Goal: Use online tool/utility

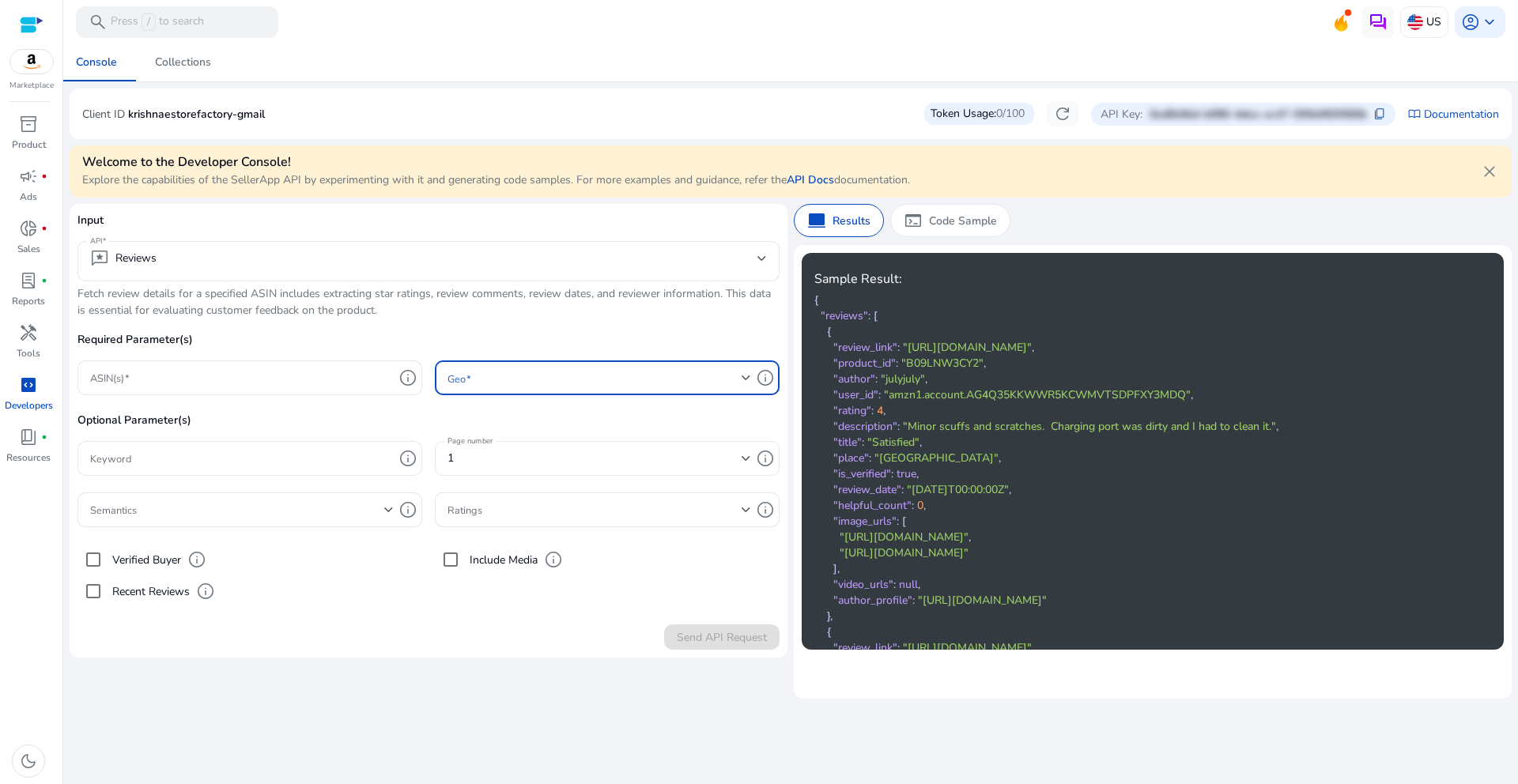
click at [610, 373] on span at bounding box center [595, 378] width 294 height 17
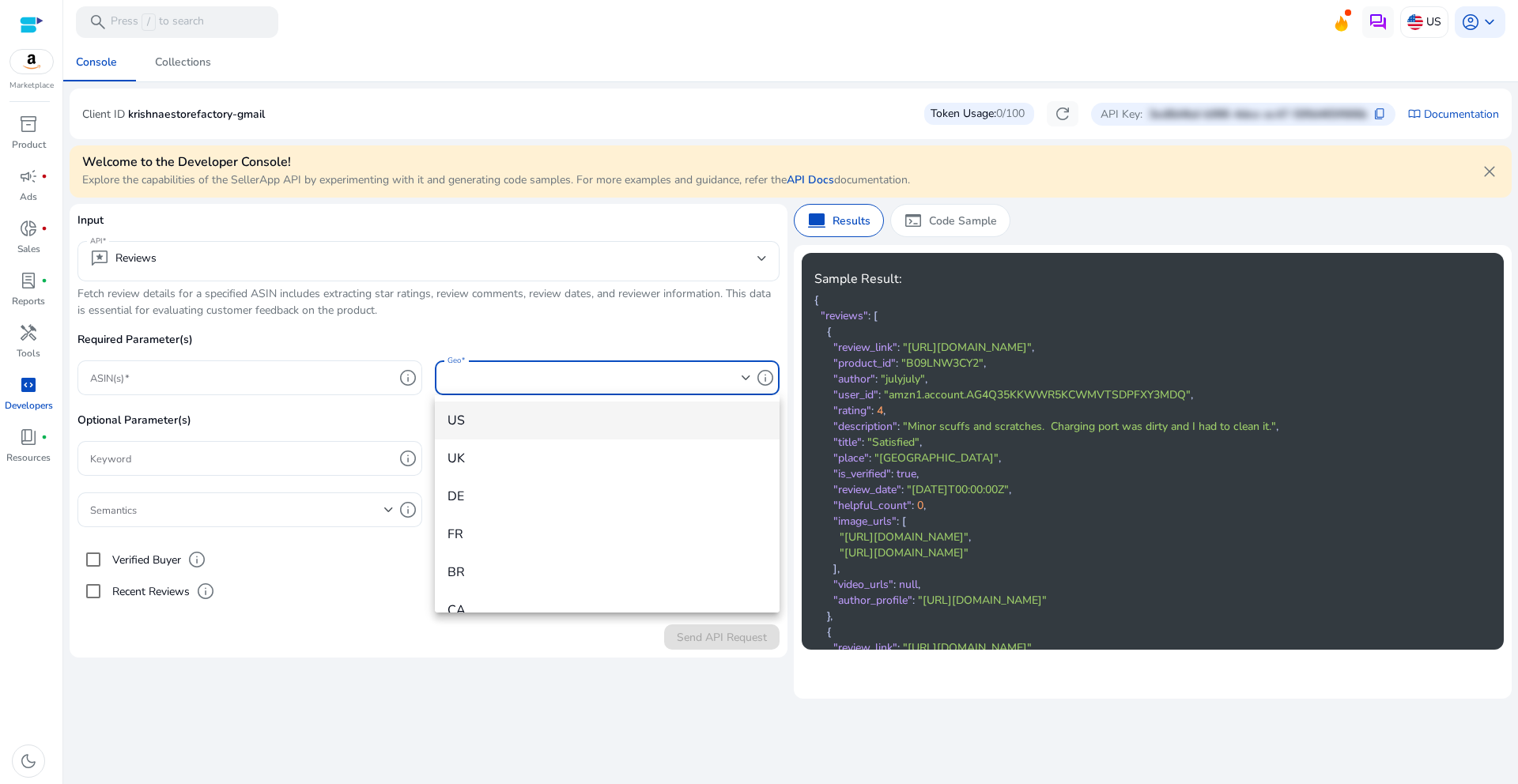
click at [610, 373] on div at bounding box center [759, 392] width 1518 height 784
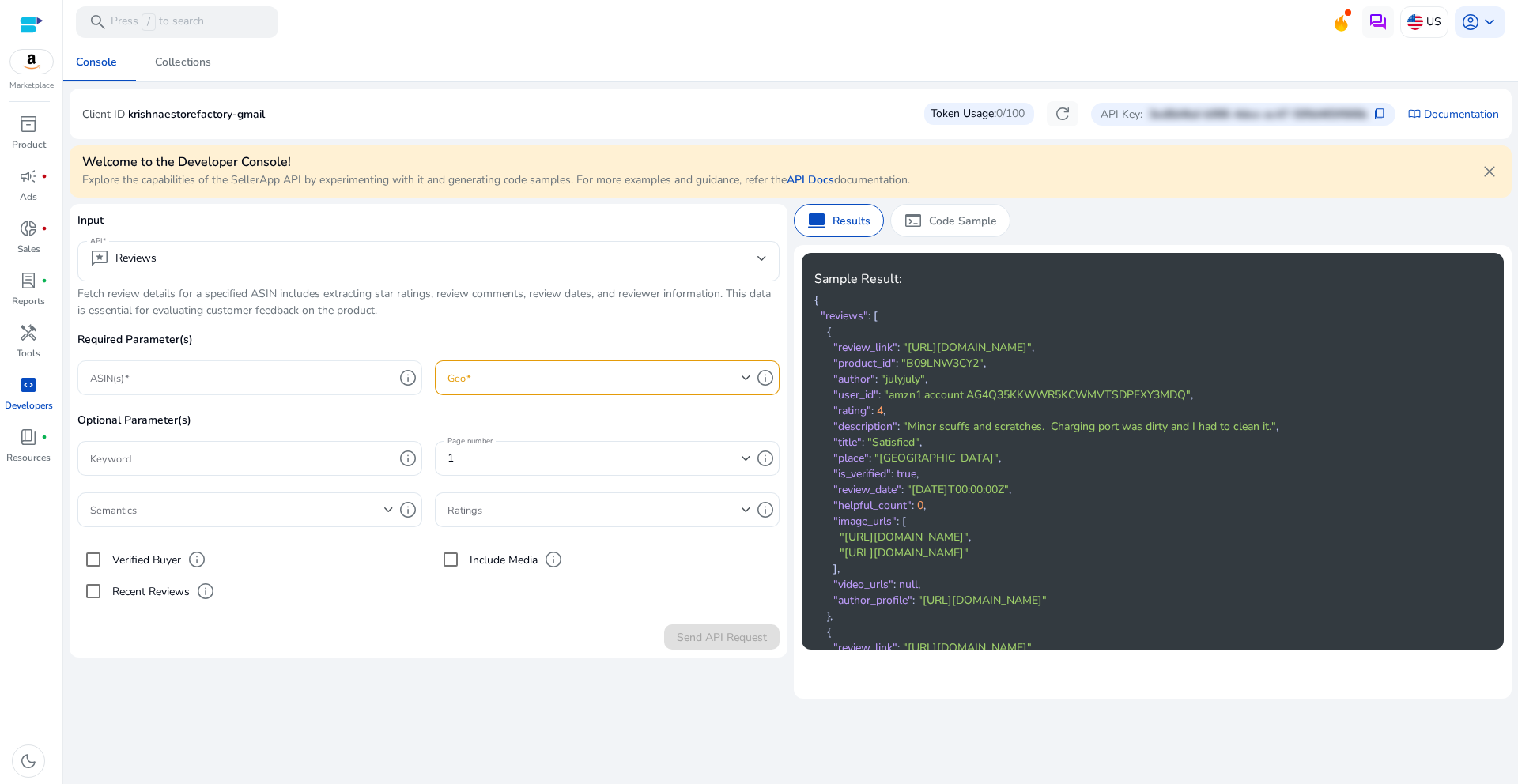
click at [270, 373] on input "ASIN(s)" at bounding box center [242, 378] width 303 height 17
click at [530, 444] on div "1" at bounding box center [599, 458] width 303 height 35
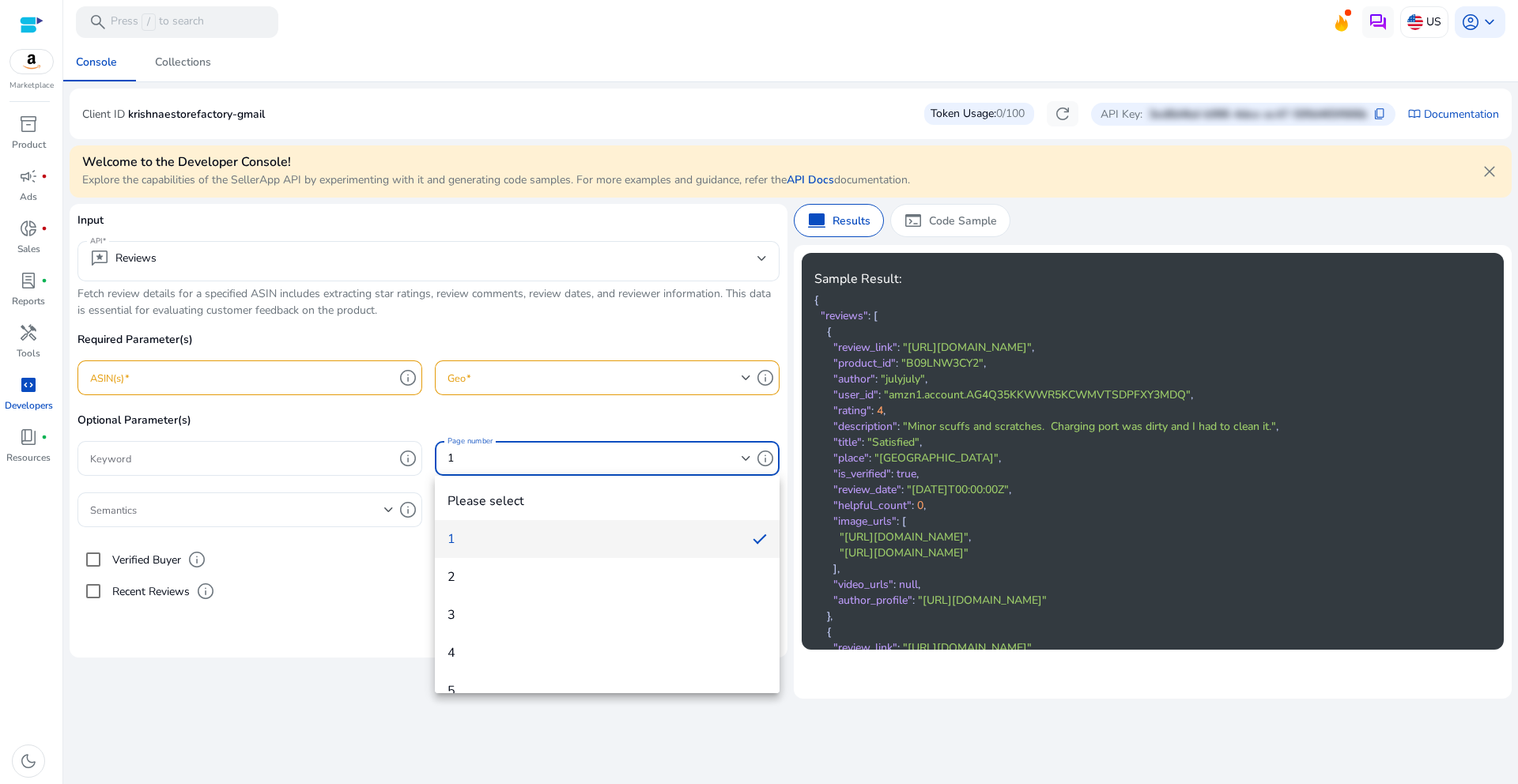
click at [530, 445] on div at bounding box center [759, 392] width 1518 height 784
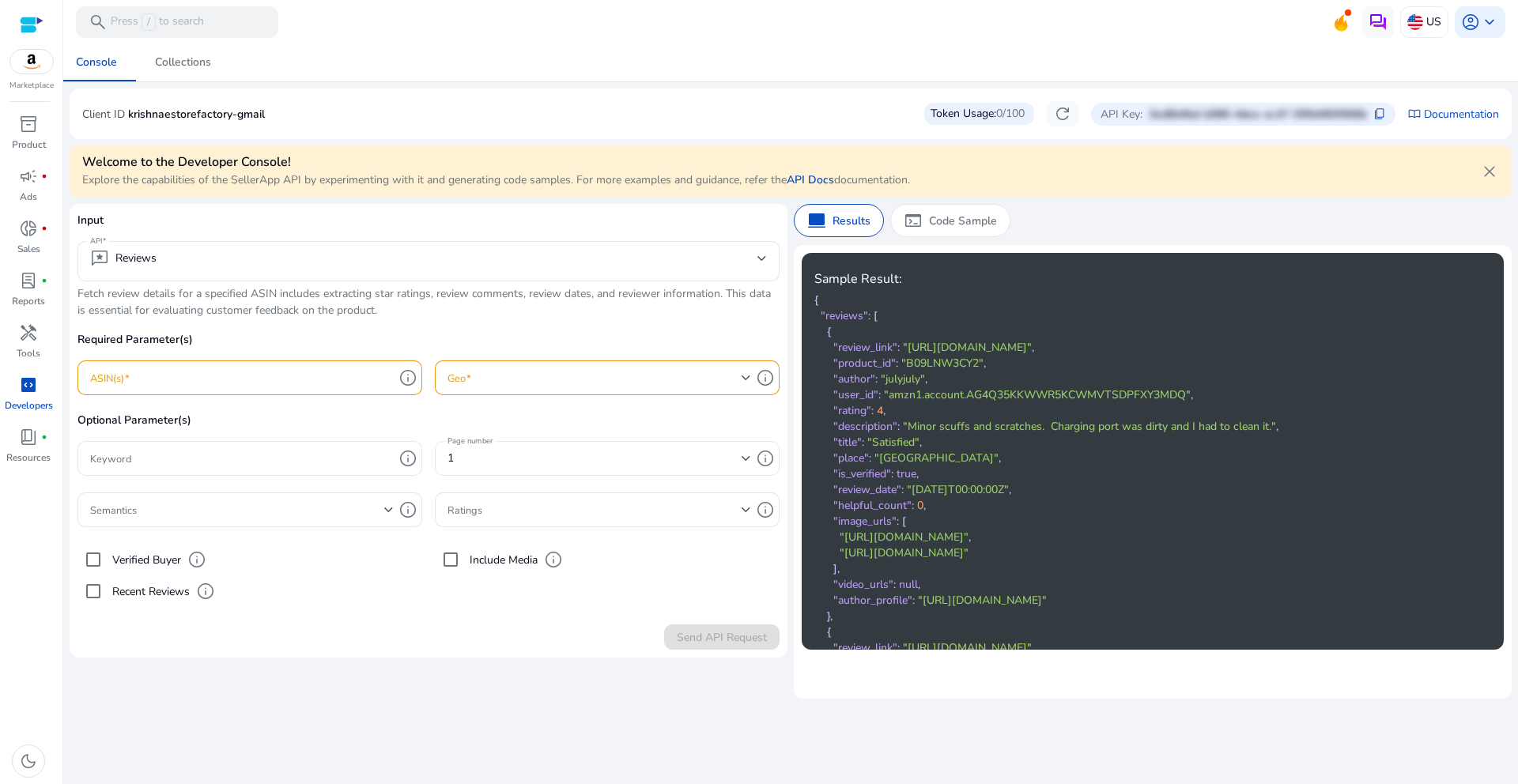
click at [288, 430] on p "Optional Parameter(s)" at bounding box center [428, 425] width 702 height 29
click at [622, 512] on span at bounding box center [595, 509] width 294 height 17
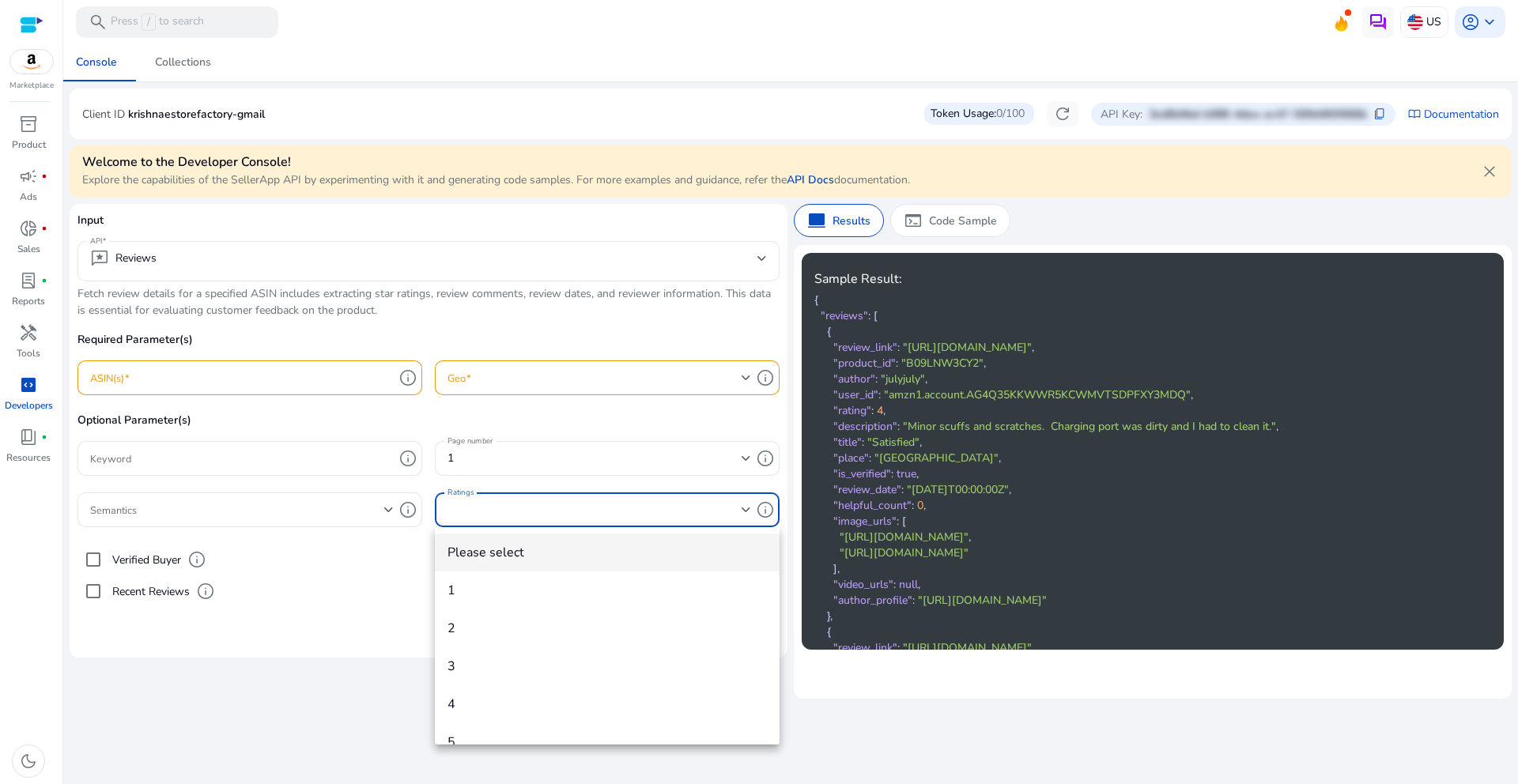
click at [622, 512] on div at bounding box center [759, 392] width 1518 height 784
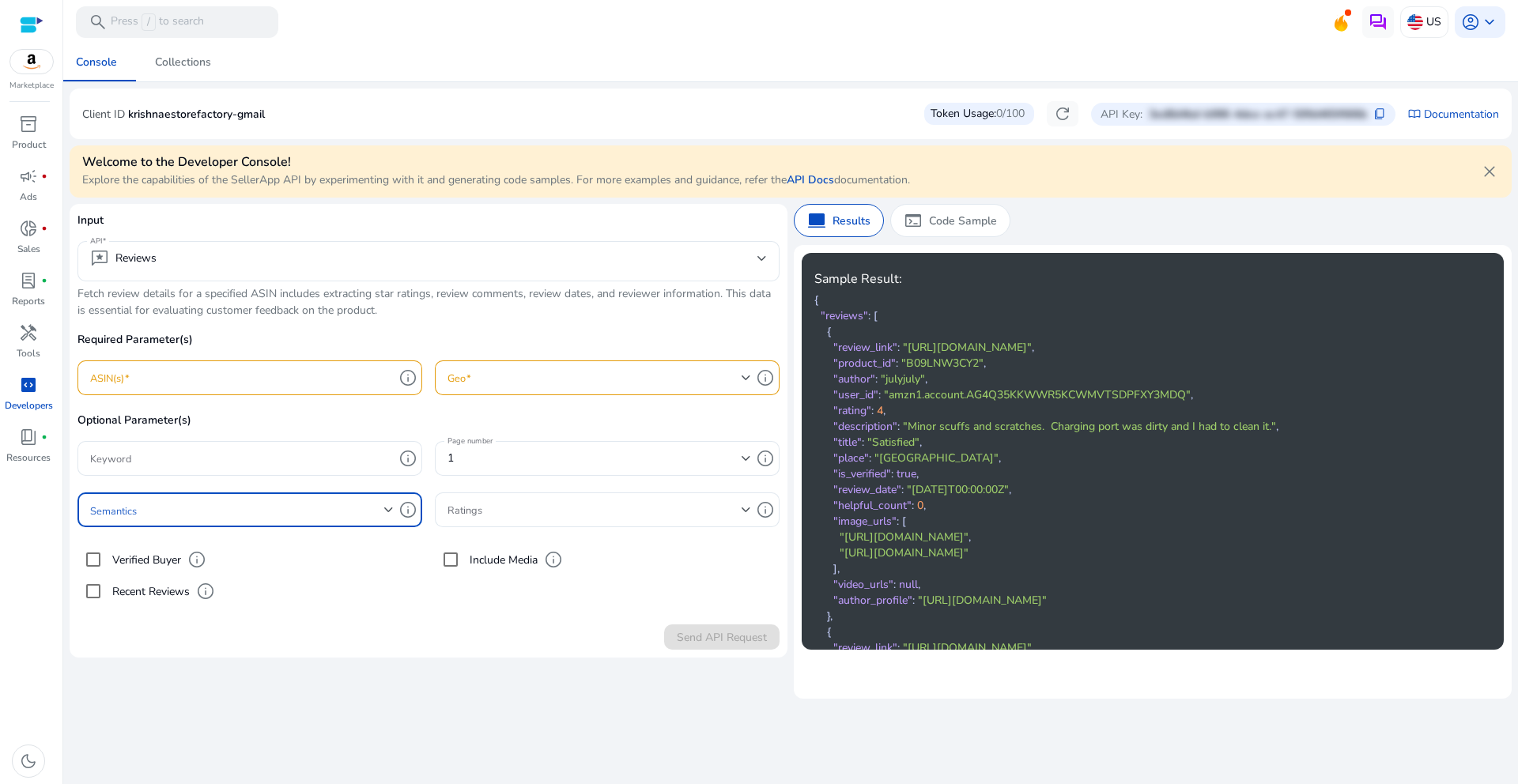
click at [338, 512] on span at bounding box center [237, 509] width 294 height 17
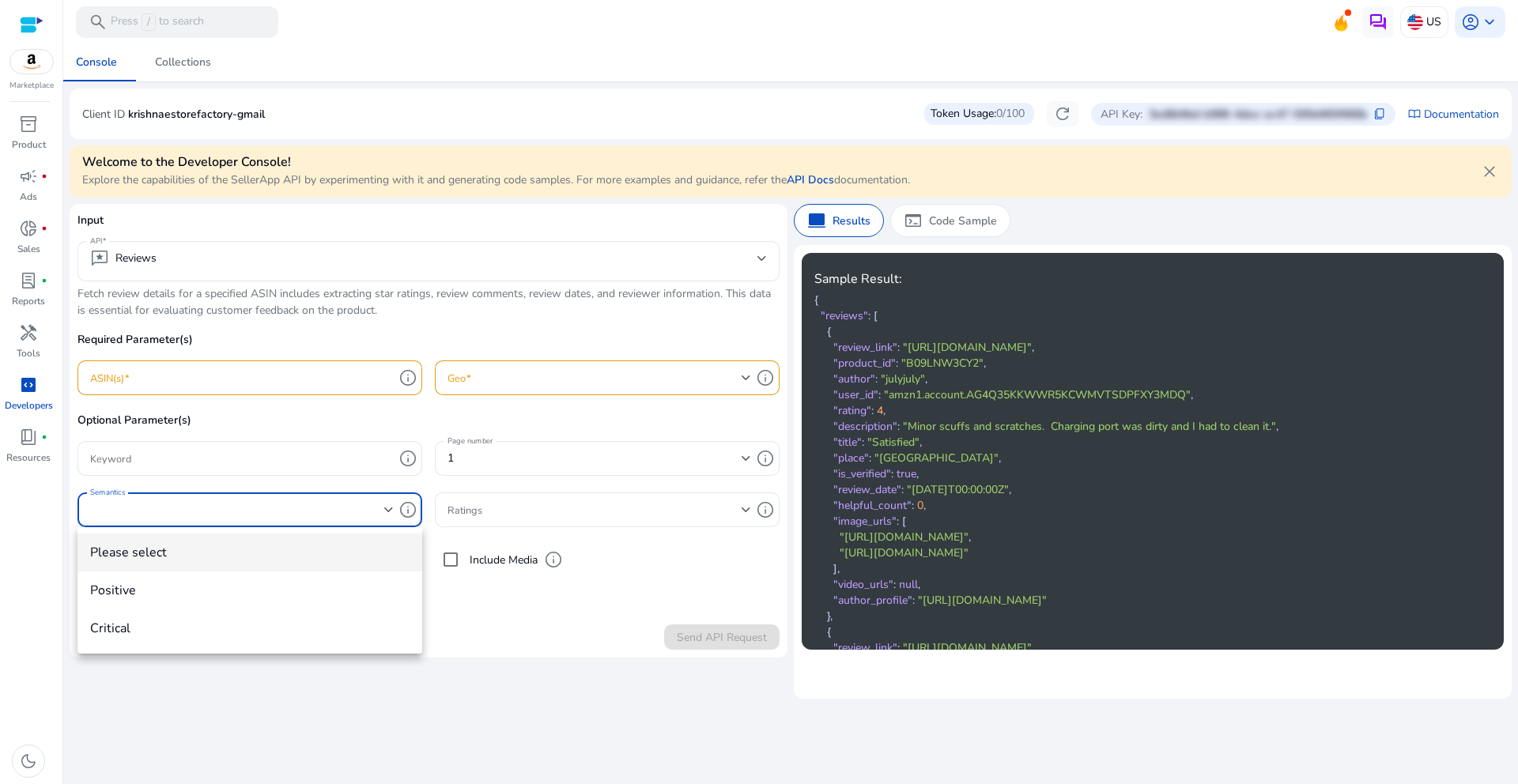
click at [338, 512] on div at bounding box center [759, 392] width 1518 height 784
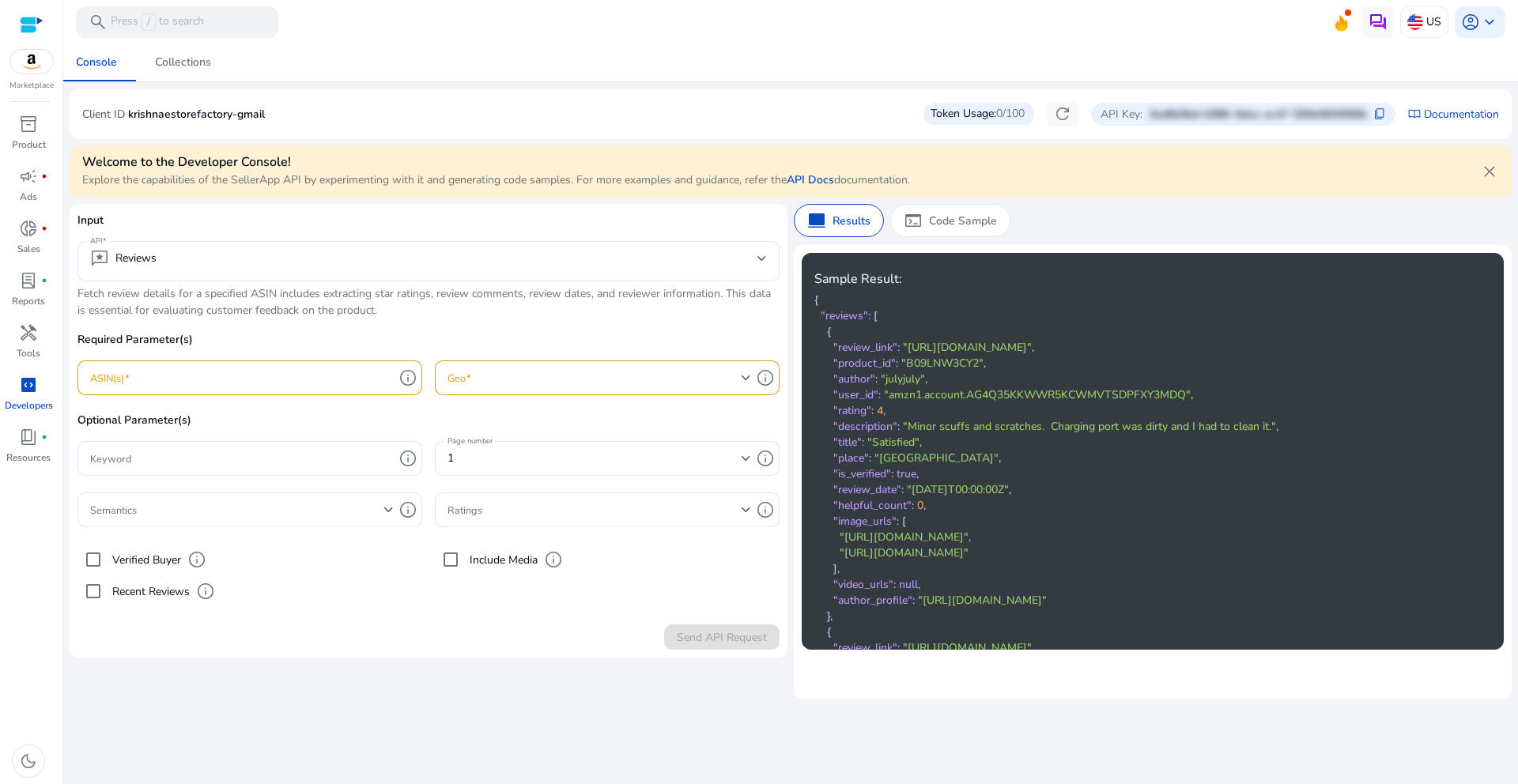
click at [338, 512] on span at bounding box center [237, 509] width 294 height 17
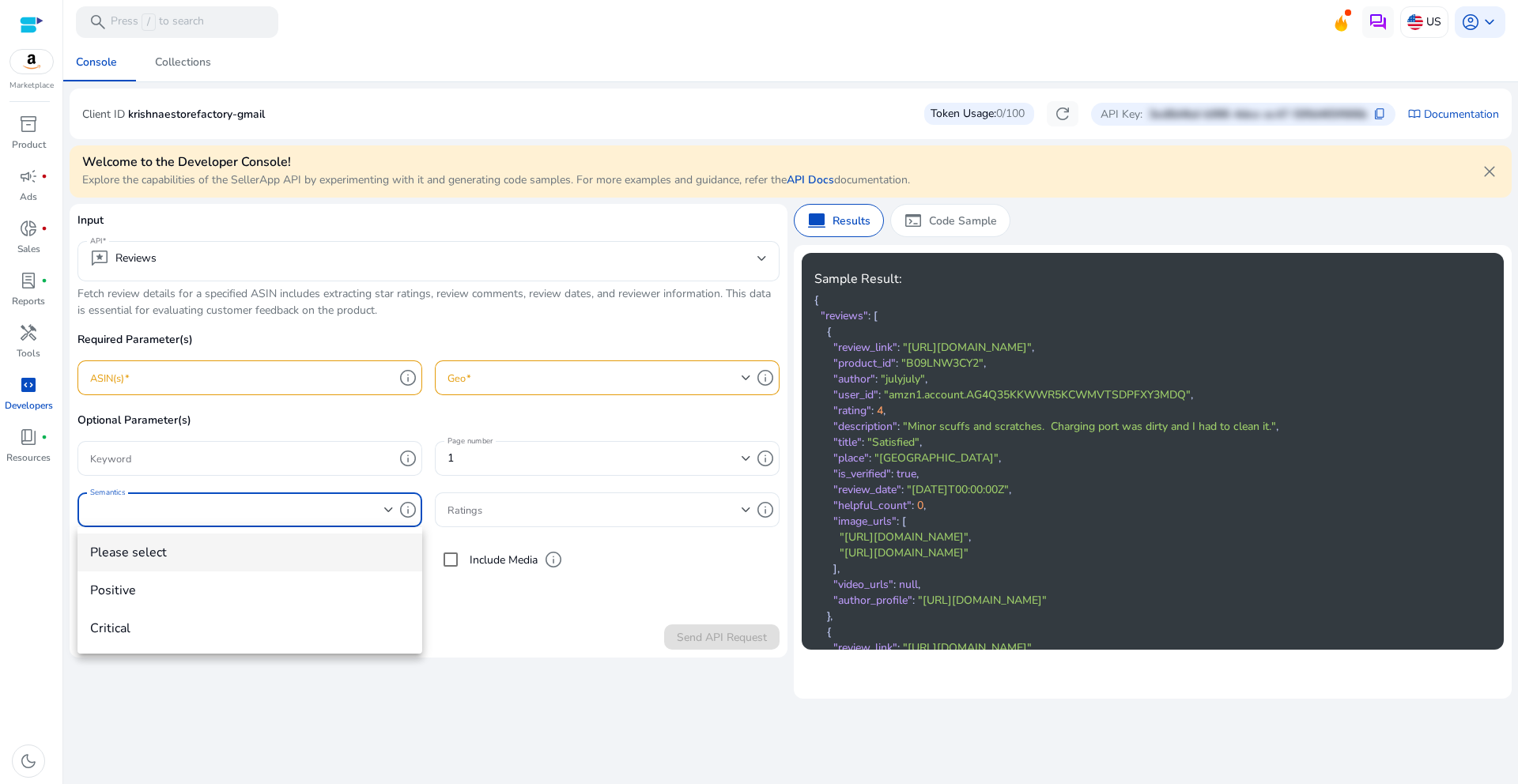
click at [338, 512] on div at bounding box center [759, 392] width 1518 height 784
